Goal: Transaction & Acquisition: Purchase product/service

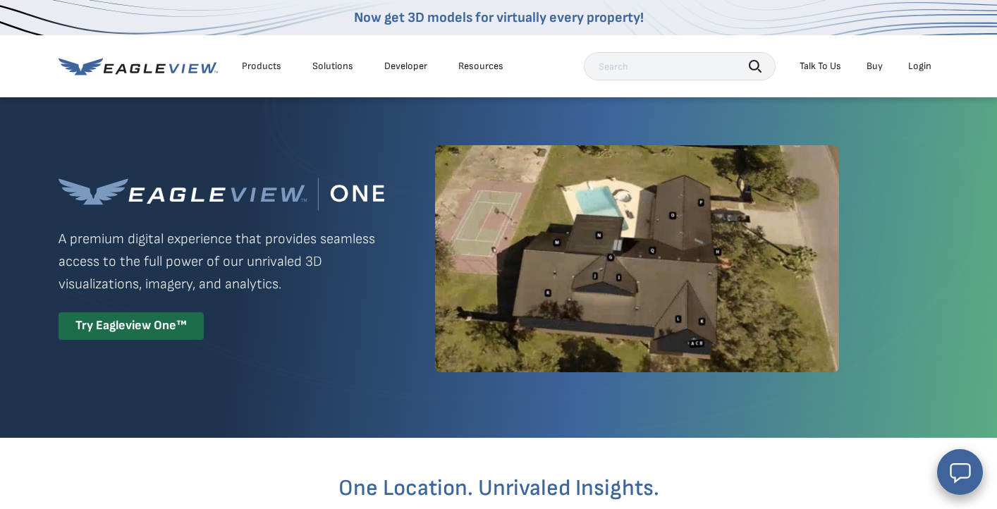
click at [912, 71] on div "Login" at bounding box center [919, 66] width 23 height 13
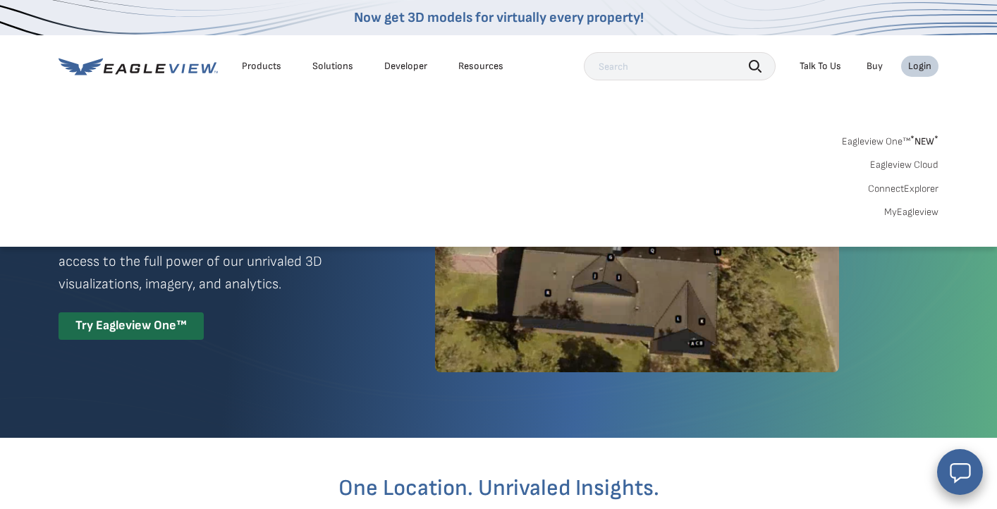
click at [921, 145] on span "* NEW *" at bounding box center [924, 141] width 28 height 12
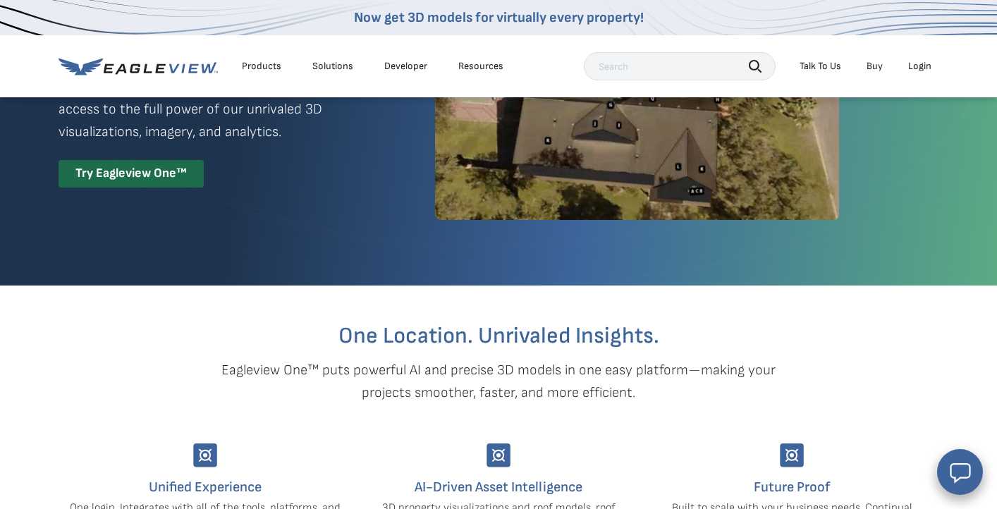
scroll to position [108, 0]
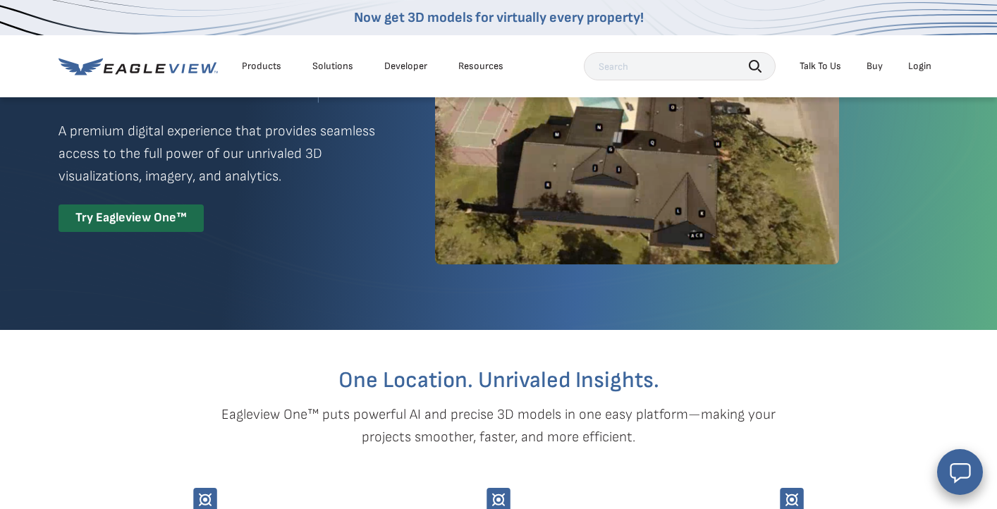
click at [922, 69] on div "Login" at bounding box center [919, 66] width 23 height 13
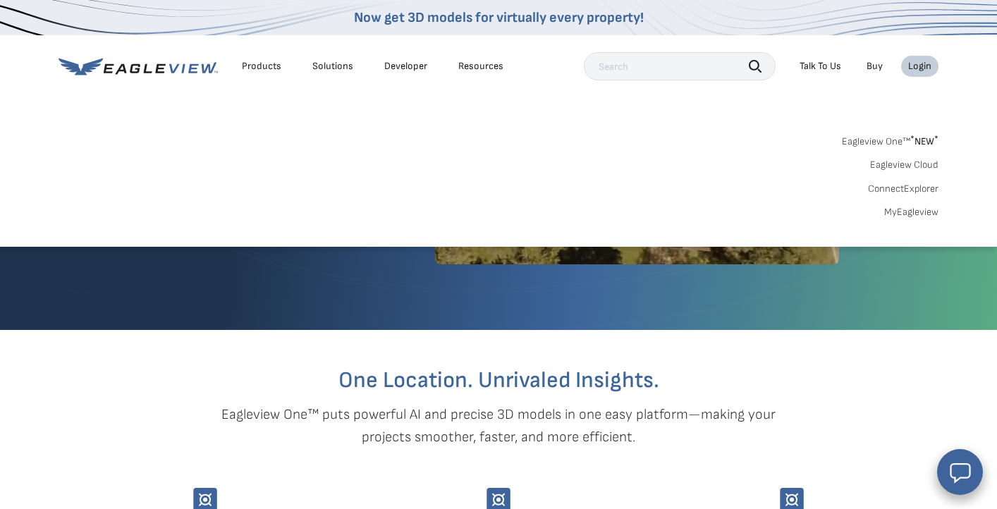
click at [921, 137] on span "* NEW *" at bounding box center [924, 141] width 28 height 12
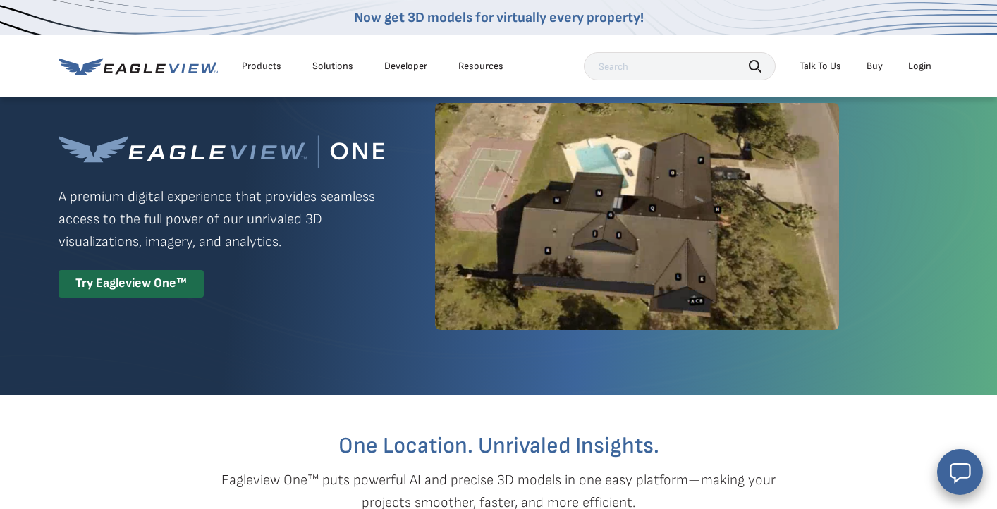
scroll to position [30, 0]
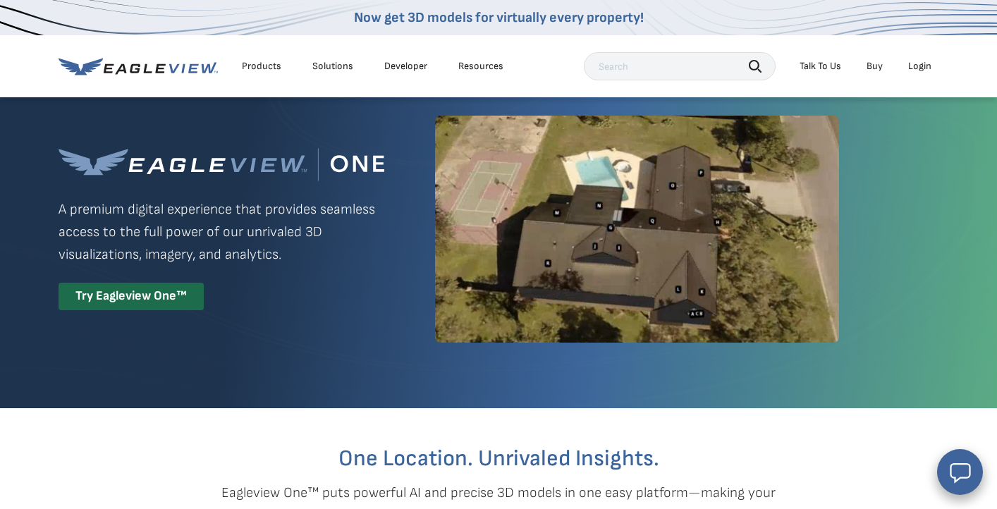
click at [921, 60] on div "Login" at bounding box center [919, 66] width 23 height 13
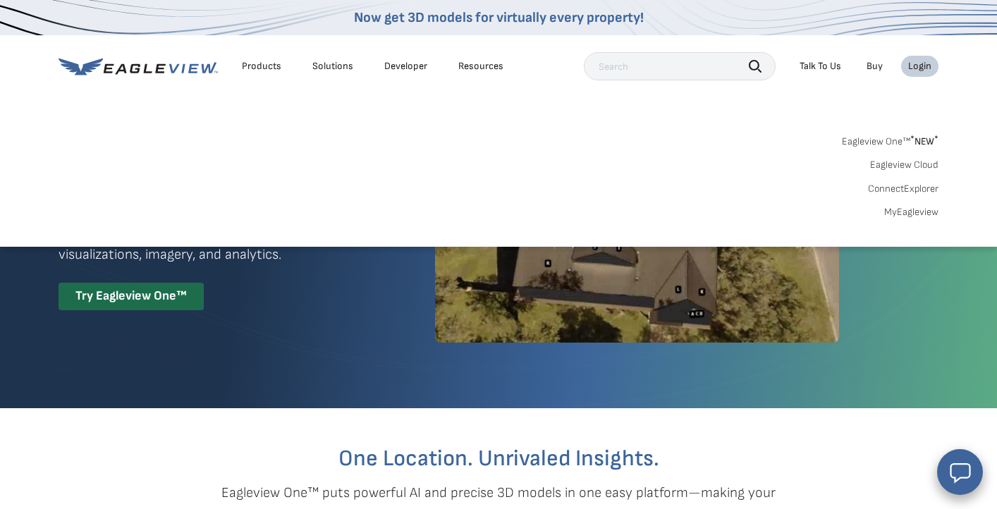
click at [891, 137] on link "Eagleview One™ * NEW *" at bounding box center [890, 139] width 97 height 16
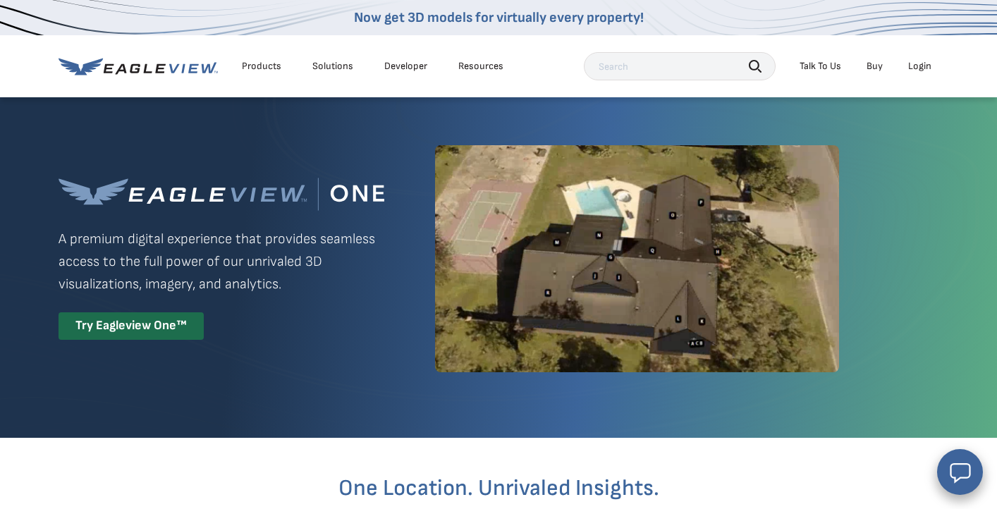
click at [919, 66] on div "Login" at bounding box center [919, 66] width 23 height 13
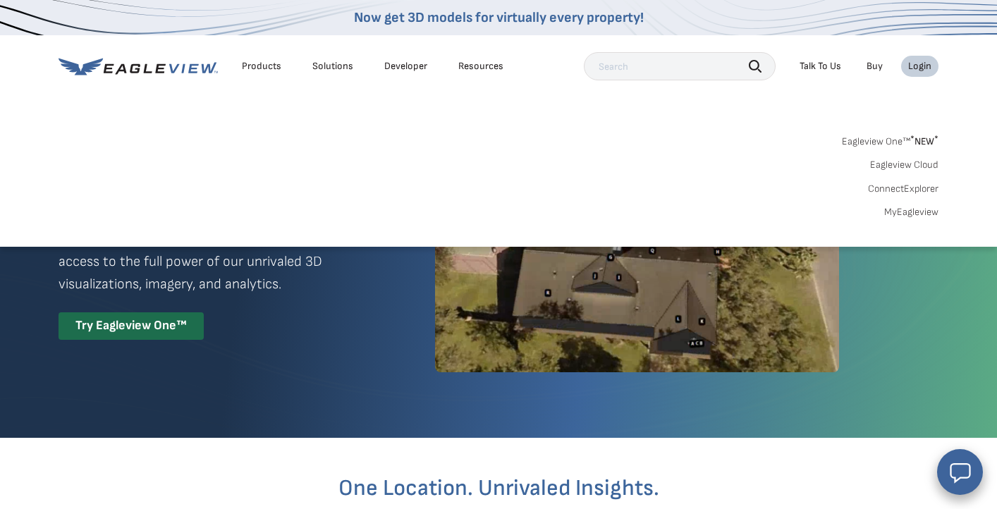
click at [909, 206] on link "MyEagleview" at bounding box center [911, 212] width 54 height 13
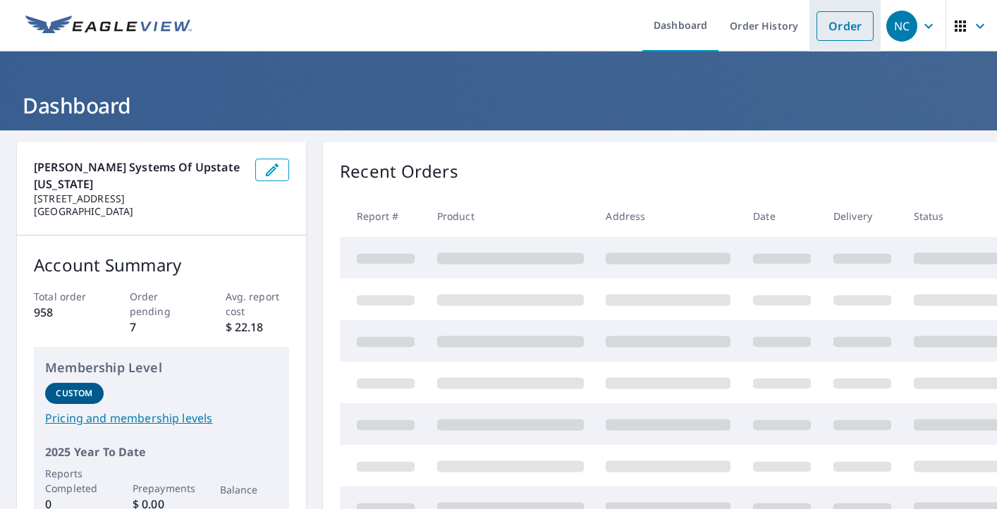
click at [854, 18] on link "Order" at bounding box center [844, 26] width 57 height 30
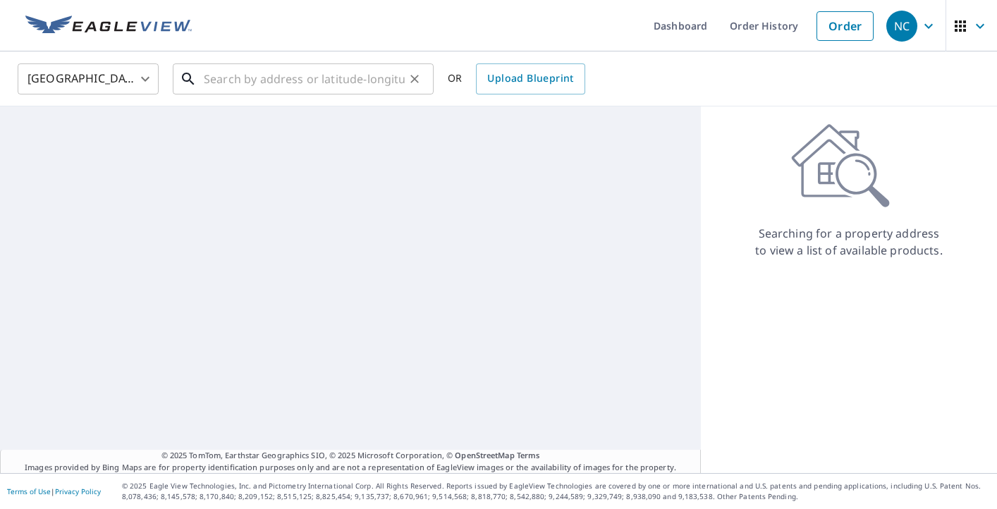
click at [244, 86] on input "text" at bounding box center [304, 78] width 201 height 39
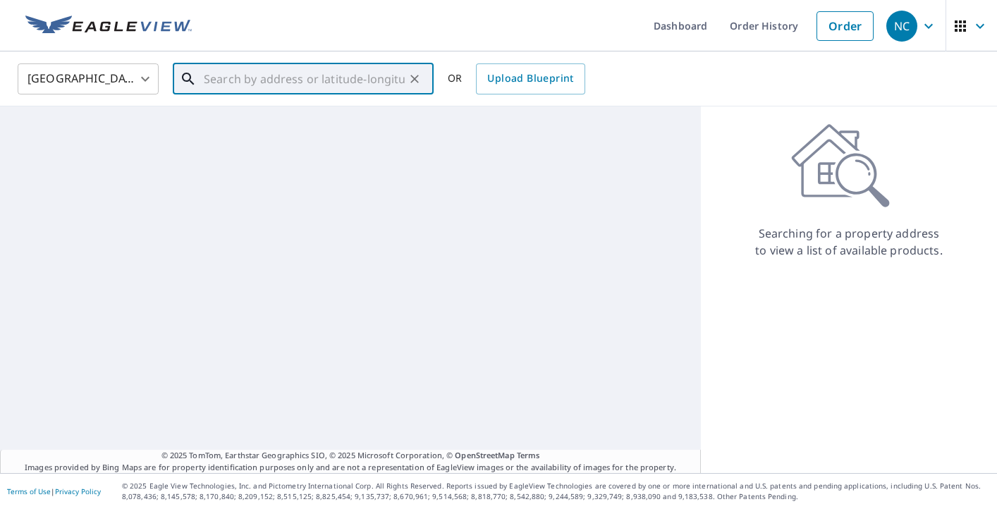
paste input "418 Crosshill Road Richmondville"
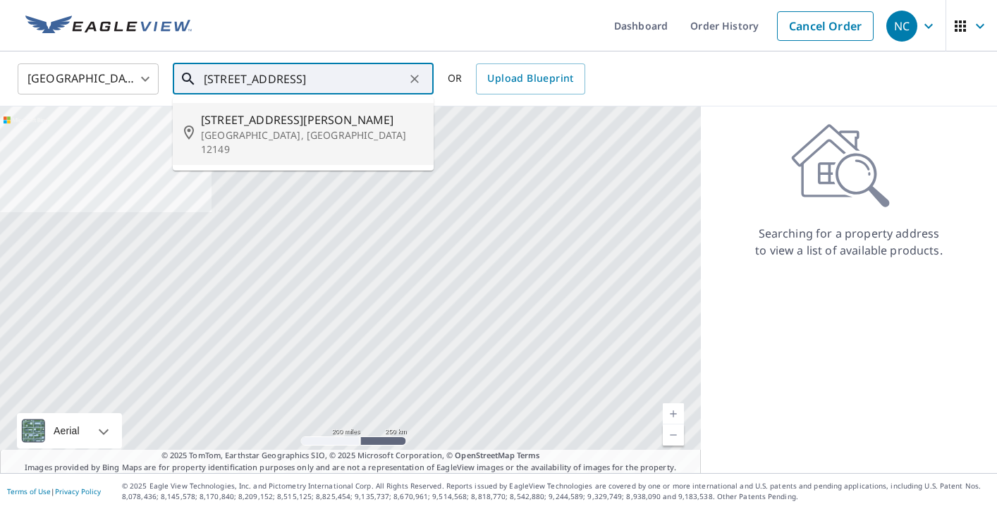
click at [267, 140] on p "Richmondville, NY 12149" at bounding box center [311, 142] width 221 height 28
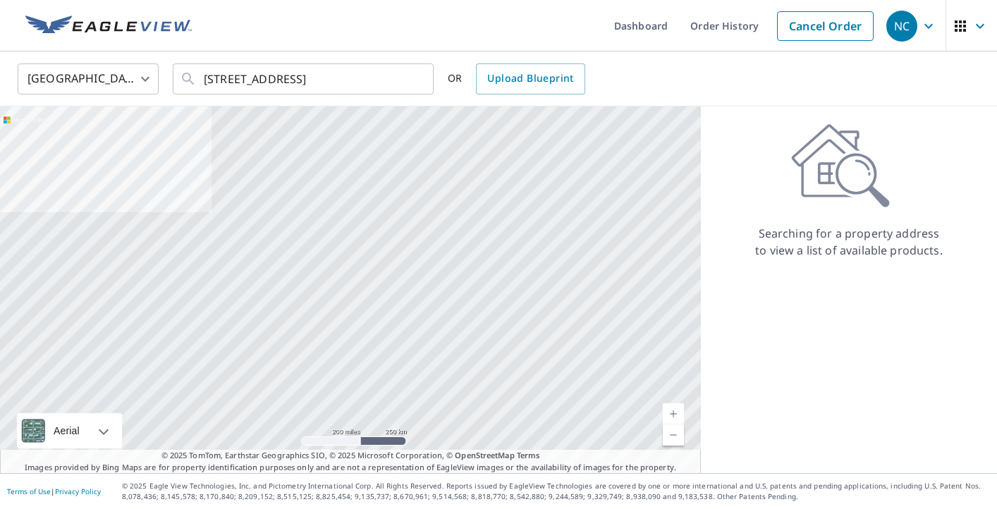
type input "418 Cross Hill Rd Richmondville, NY 12149"
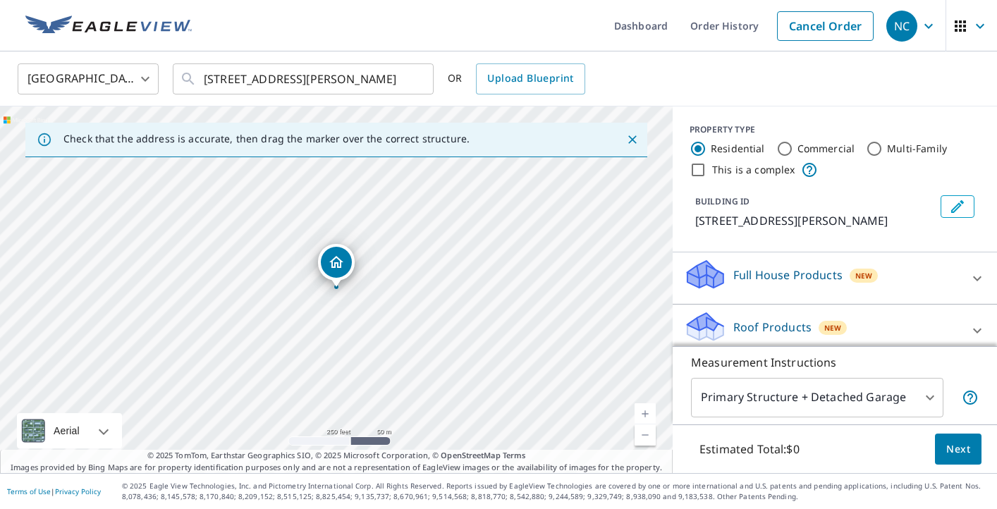
click at [646, 414] on link "Current Level 17, Zoom In" at bounding box center [644, 413] width 21 height 21
click at [646, 414] on link "Current Level 19, Zoom In" at bounding box center [644, 413] width 21 height 21
click at [646, 414] on link "Current Level 20, Zoom In Disabled" at bounding box center [644, 413] width 21 height 21
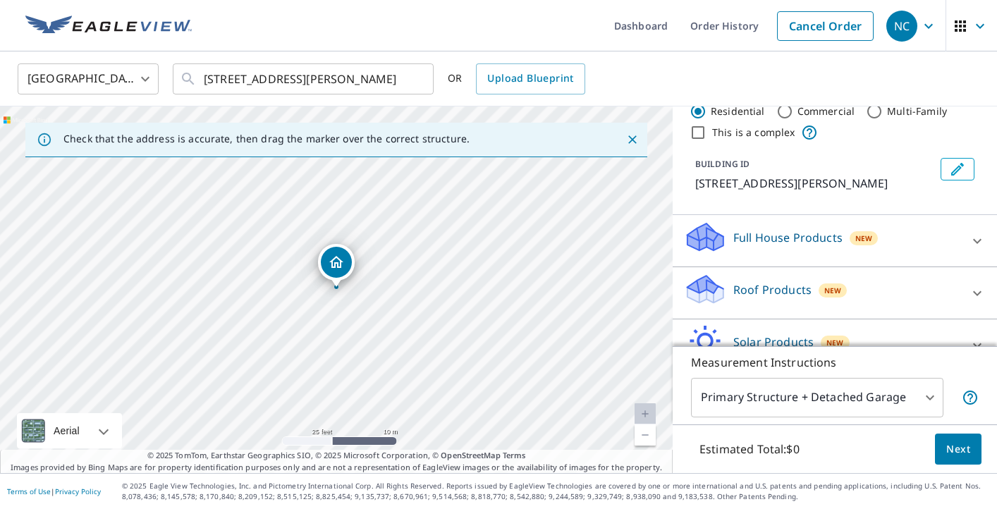
scroll to position [42, 0]
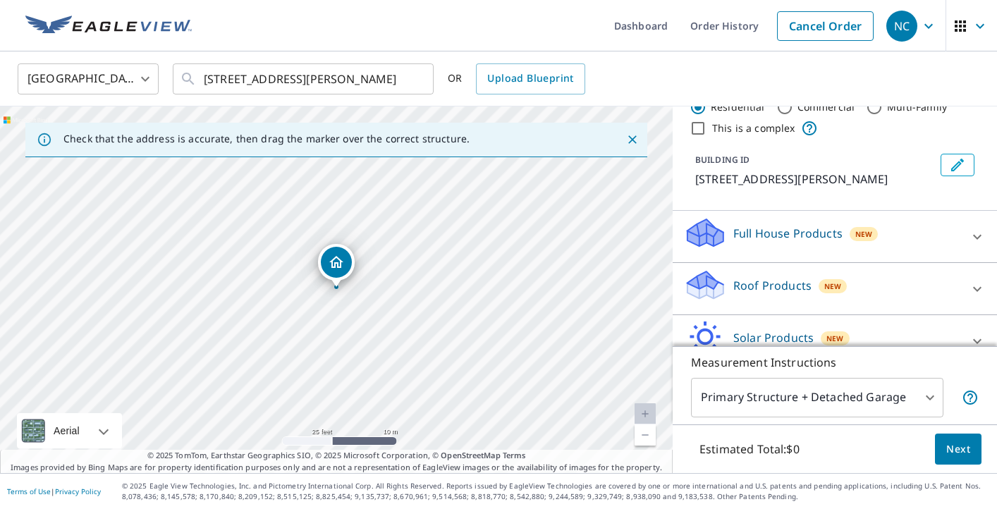
click at [916, 285] on div "Roof Products New" at bounding box center [822, 289] width 276 height 40
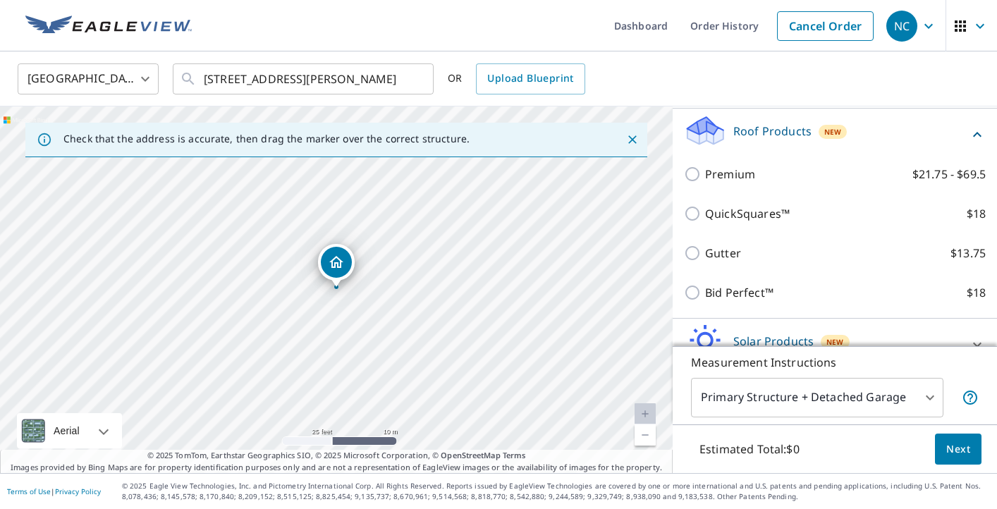
scroll to position [197, 0]
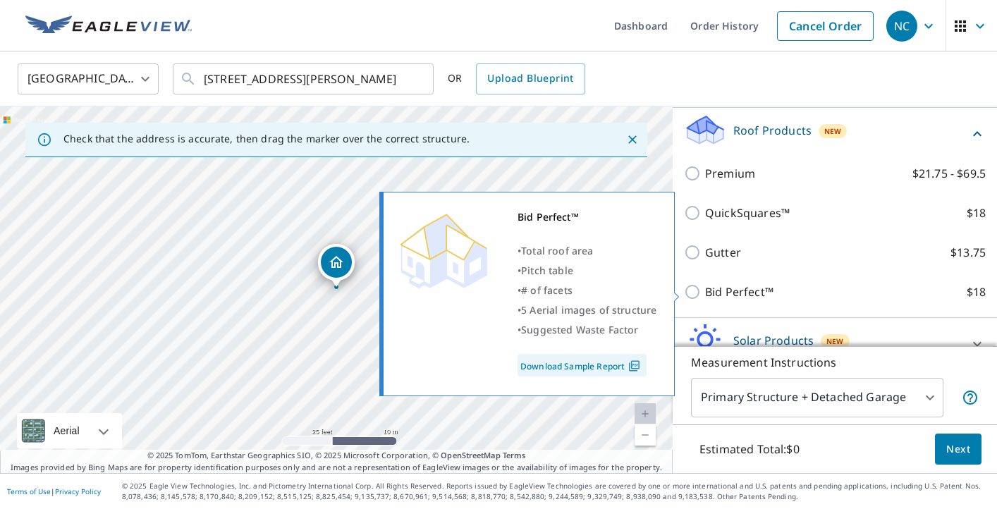
click at [726, 298] on p "Bid Perfect™" at bounding box center [739, 291] width 68 height 17
click at [705, 298] on input "Bid Perfect™ $18" at bounding box center [694, 291] width 21 height 17
checkbox input "true"
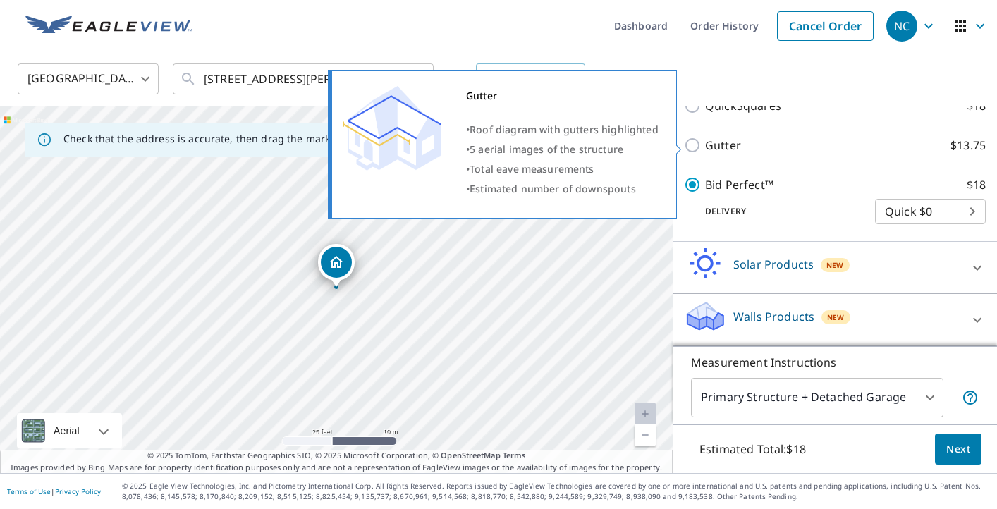
scroll to position [319, 0]
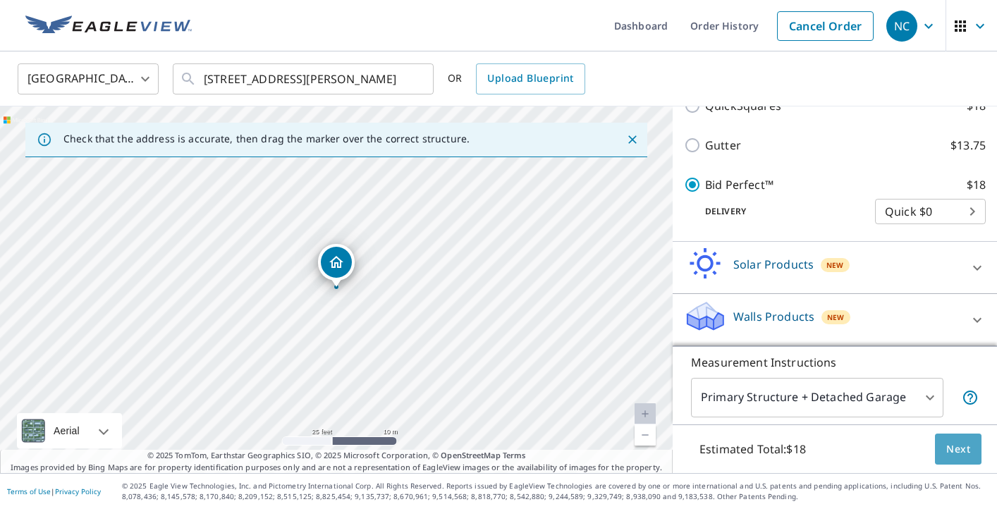
click at [954, 443] on span "Next" at bounding box center [958, 450] width 24 height 18
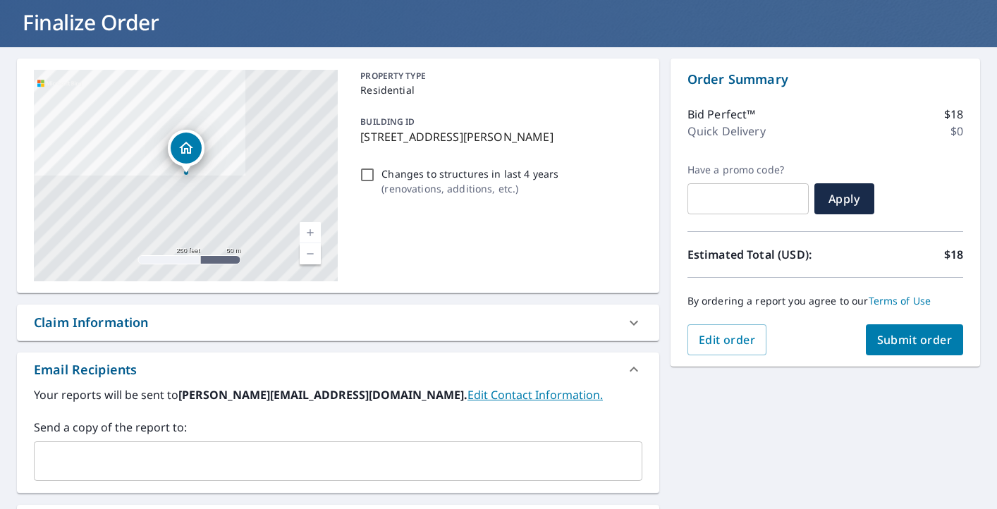
scroll to position [92, 0]
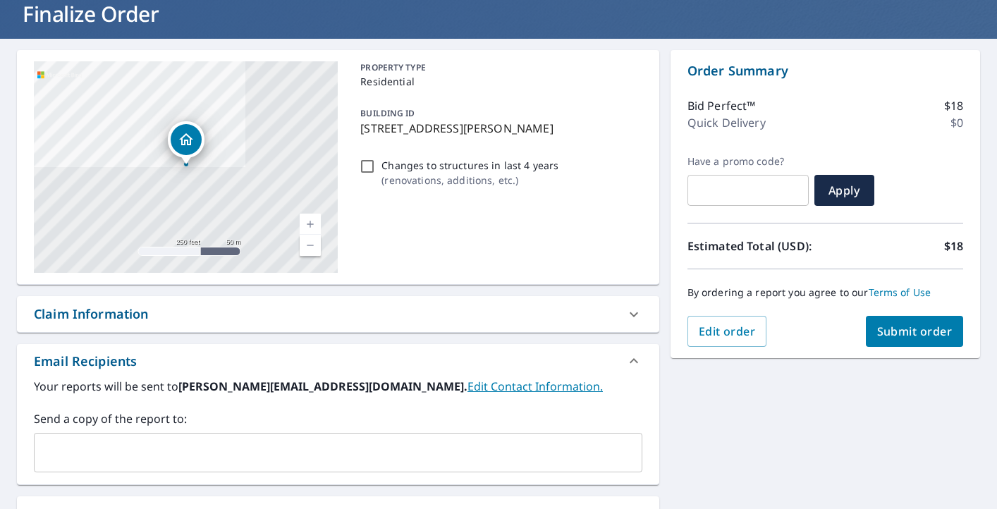
click at [911, 330] on span "Submit order" at bounding box center [914, 332] width 75 height 16
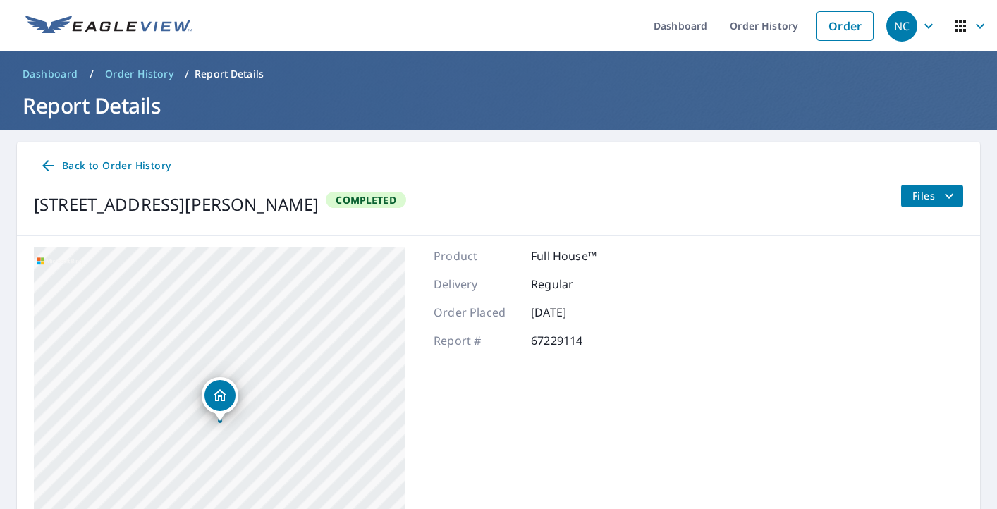
scroll to position [12, 0]
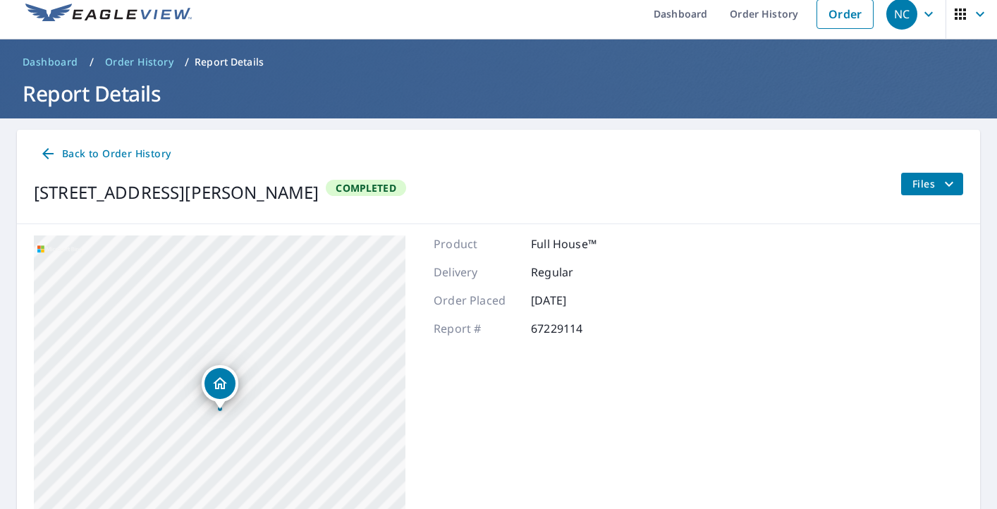
click at [515, 426] on div "Product Full House™ Delivery Regular Order Placed [DATE] Report # 67229114" at bounding box center [525, 411] width 182 height 352
click at [761, 21] on link "Order History" at bounding box center [763, 13] width 91 height 51
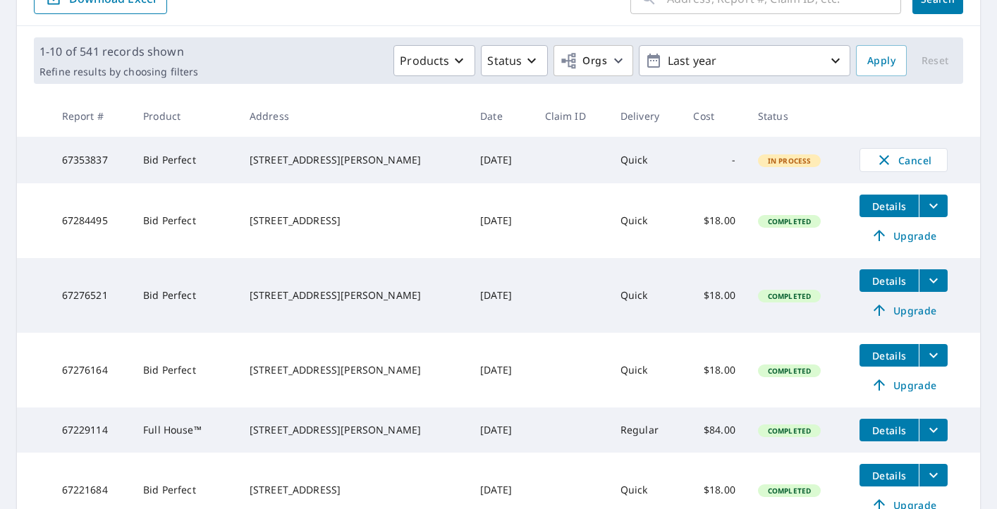
scroll to position [180, 0]
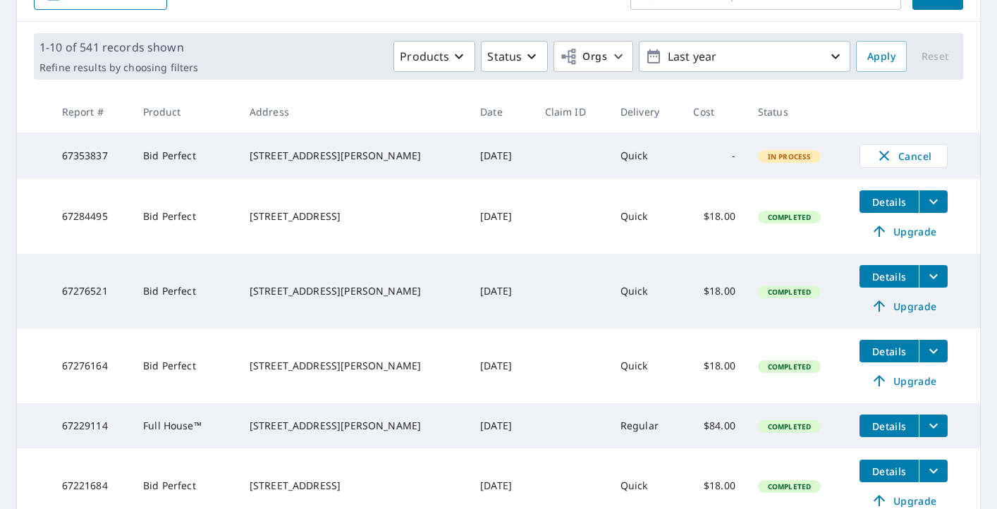
click at [895, 209] on span "Details" at bounding box center [889, 201] width 42 height 13
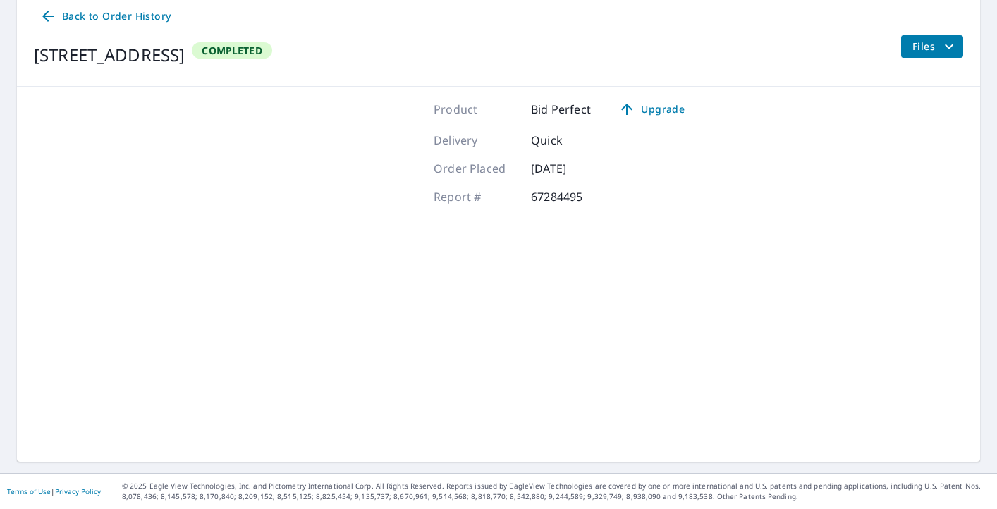
scroll to position [149, 0]
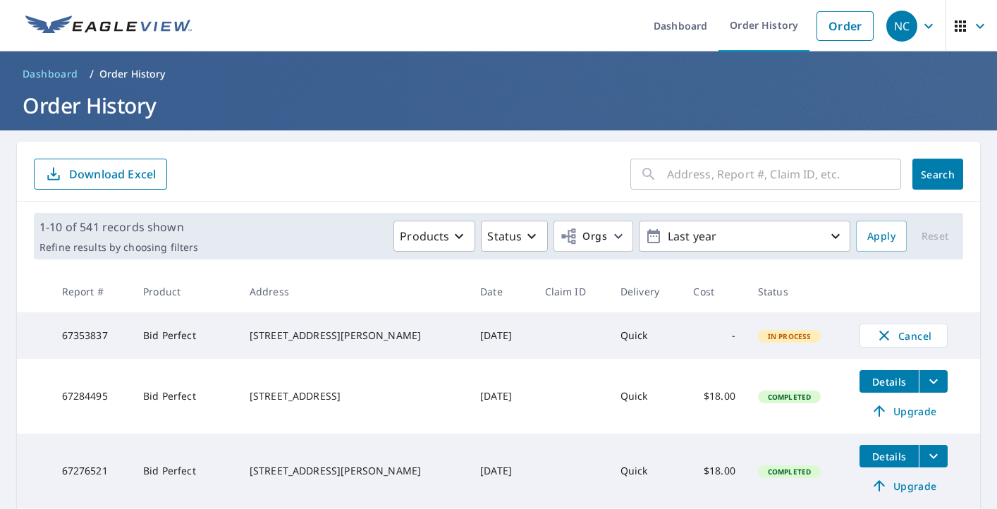
drag, startPoint x: 248, startPoint y: 397, endPoint x: 382, endPoint y: 409, distance: 134.5
copy div "[STREET_ADDRESS]"
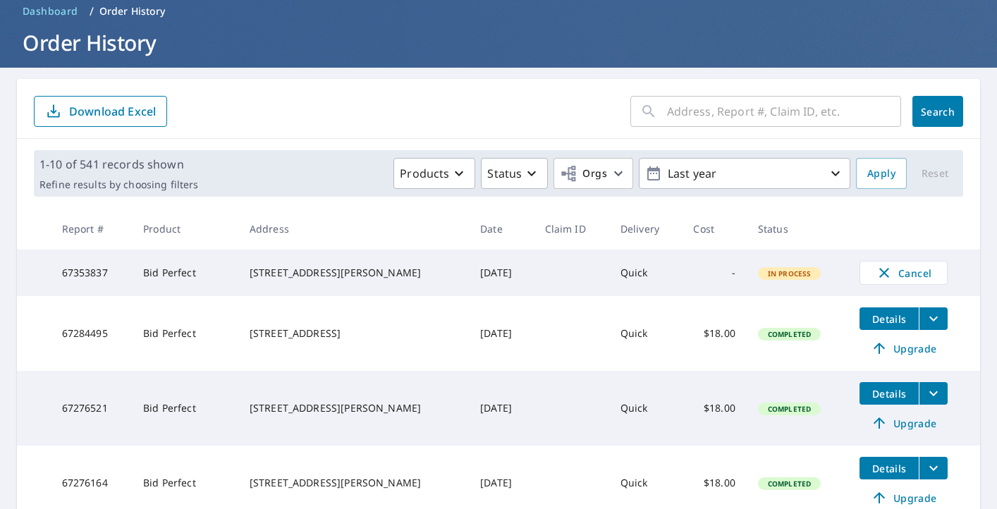
scroll to position [65, 0]
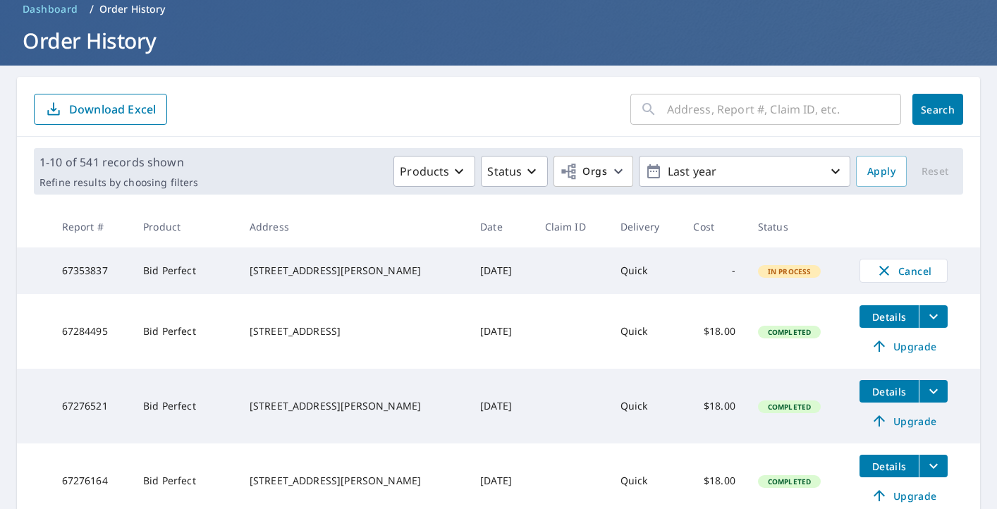
click at [380, 264] on div "[STREET_ADDRESS][PERSON_NAME]" at bounding box center [354, 271] width 208 height 14
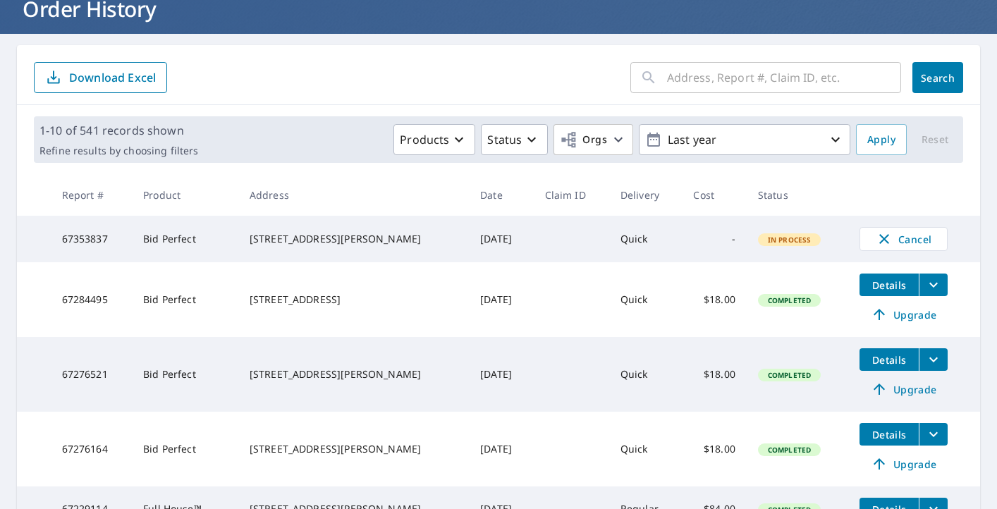
scroll to position [99, 0]
